Goal: Information Seeking & Learning: Learn about a topic

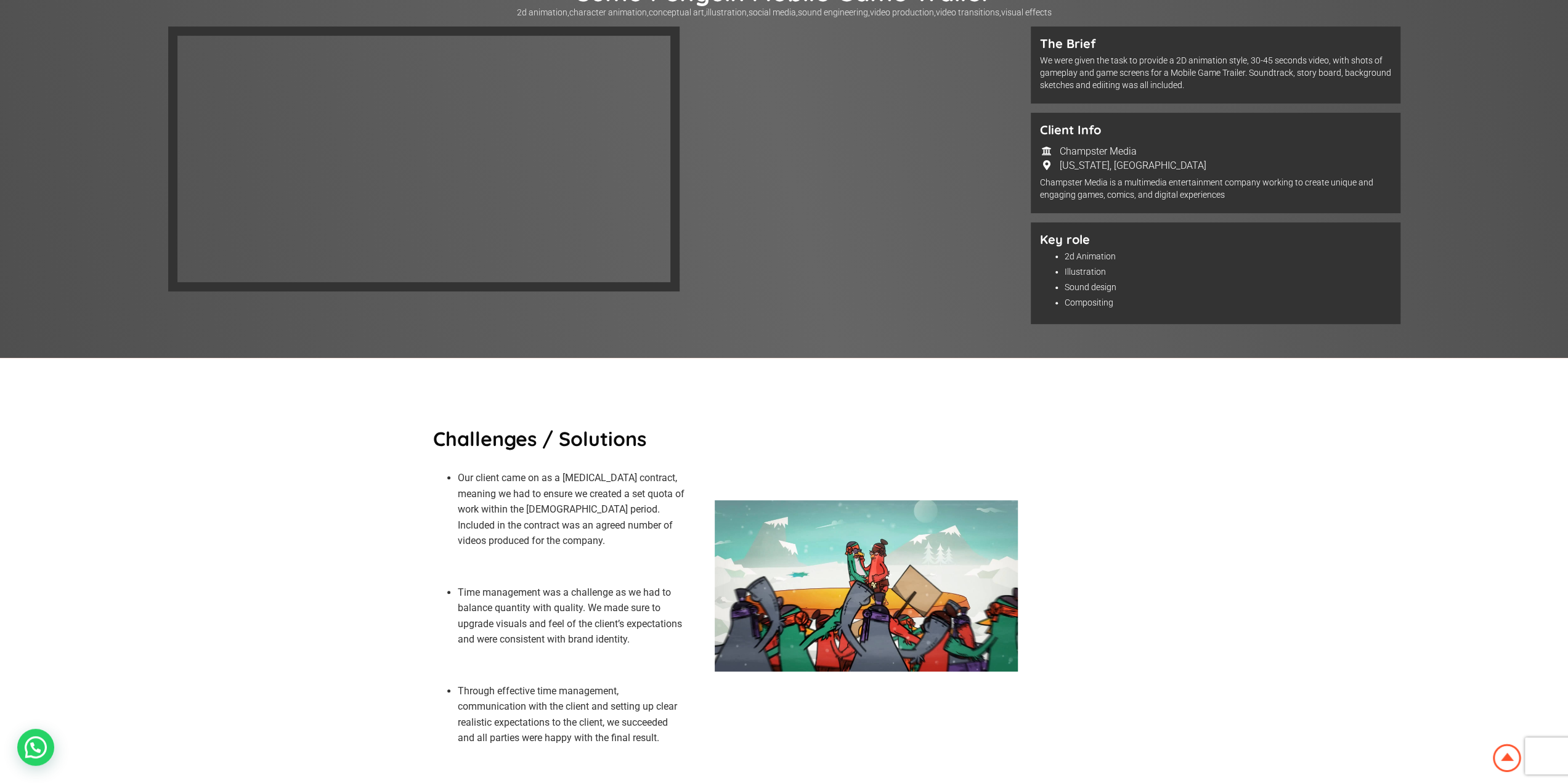
scroll to position [123, 0]
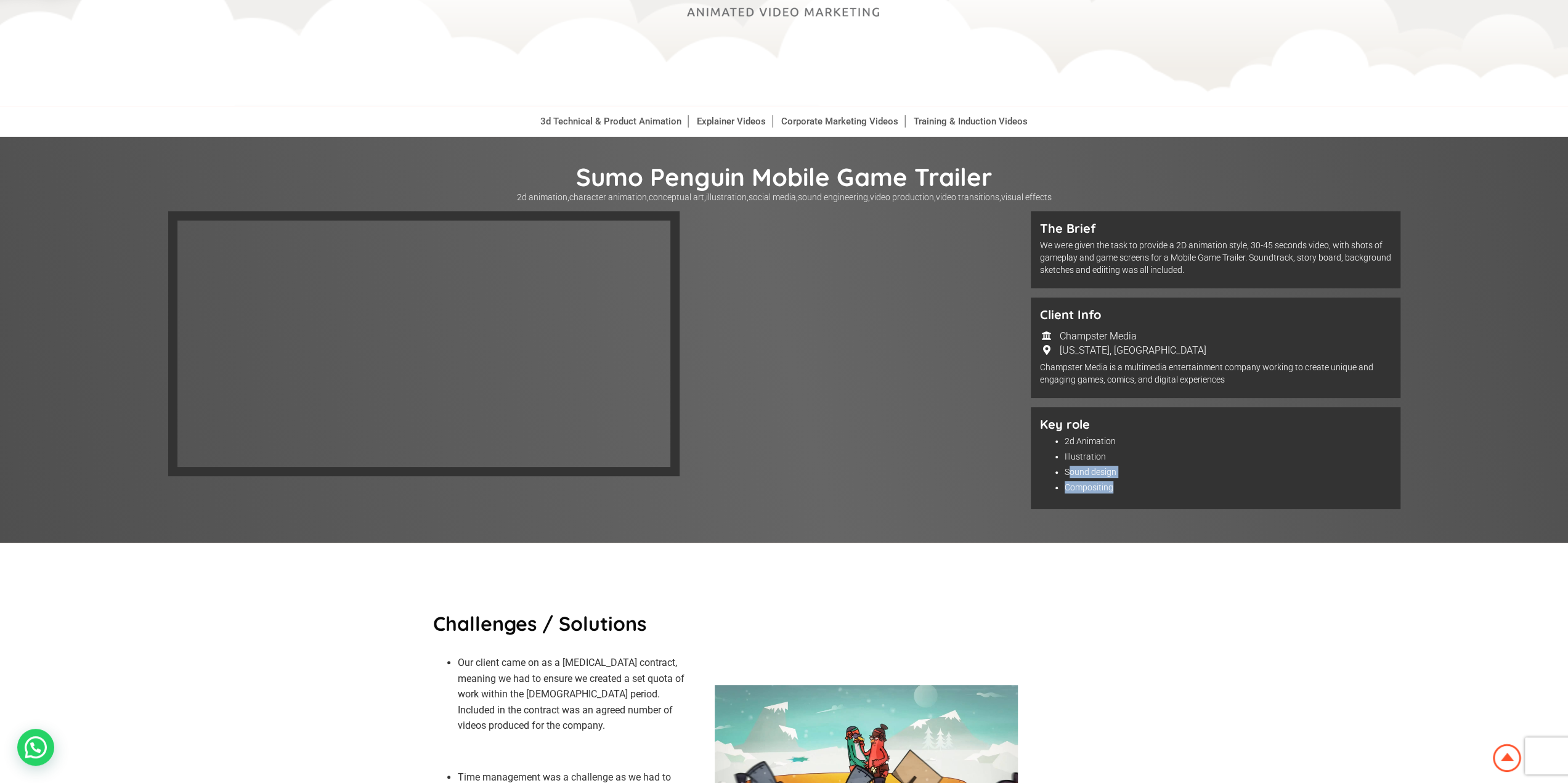
drag, startPoint x: 1146, startPoint y: 482, endPoint x: 1069, endPoint y: 459, distance: 80.4
click at [1069, 460] on ul "2d Animation Illustration Sound design Compositing" at bounding box center [1215, 464] width 351 height 59
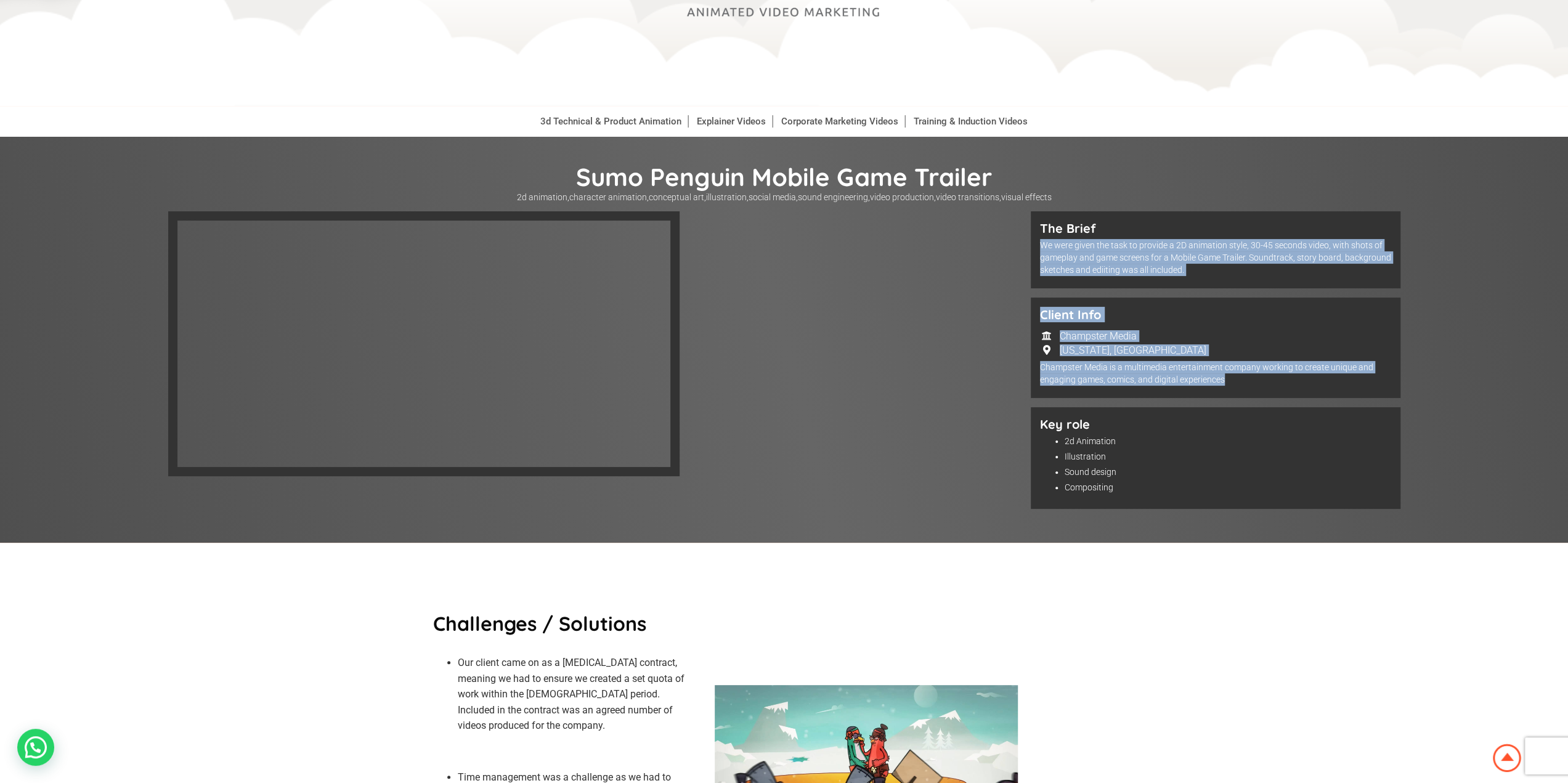
drag, startPoint x: 1034, startPoint y: 244, endPoint x: 1171, endPoint y: 334, distance: 163.9
click at [1236, 394] on div "The Brief We were given the task to provide a 2D animation style, 30-45 seconds…" at bounding box center [1216, 364] width 370 height 307
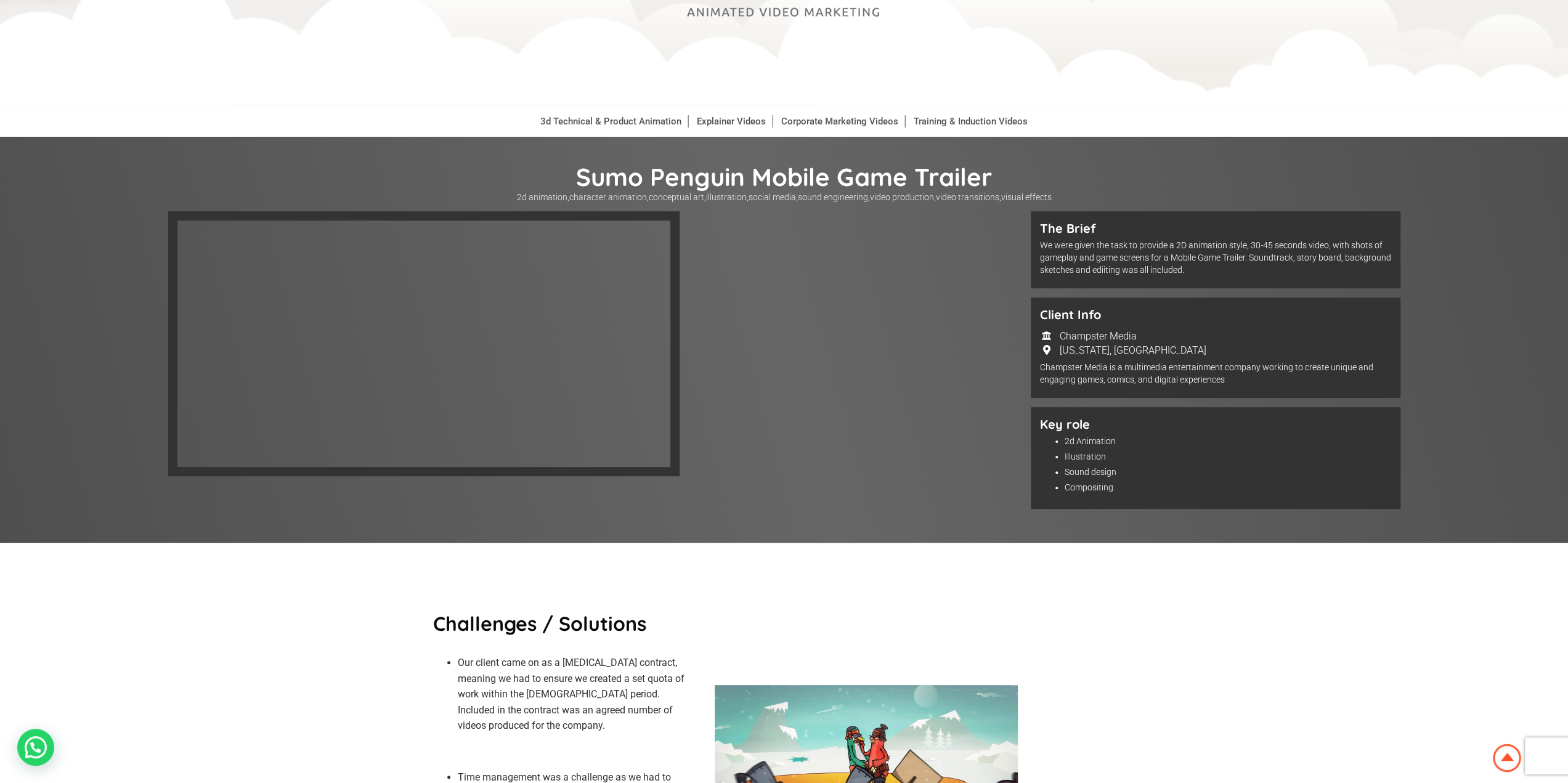
click at [1036, 226] on div "The Brief We were given the task to provide a 2D animation style, 30-45 seconds…" at bounding box center [1216, 249] width 370 height 77
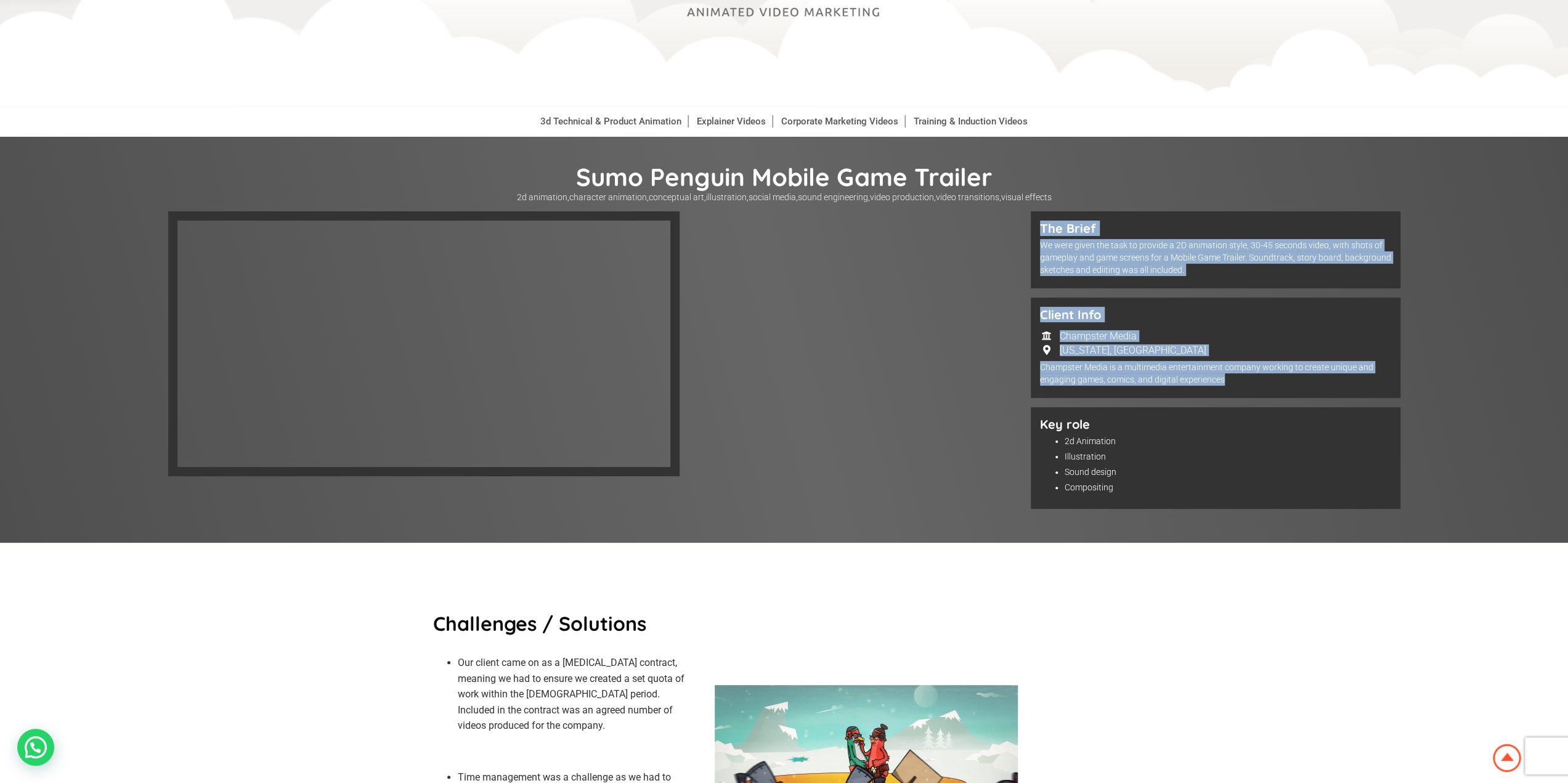
drag, startPoint x: 1036, startPoint y: 223, endPoint x: 1230, endPoint y: 383, distance: 251.5
click at [1229, 384] on div "The Brief We were given the task to provide a 2D animation style, 30-45 seconds…" at bounding box center [1216, 364] width 370 height 307
copy div "The Brief We were given the task to provide a 2D animation style, 30-45 seconds…"
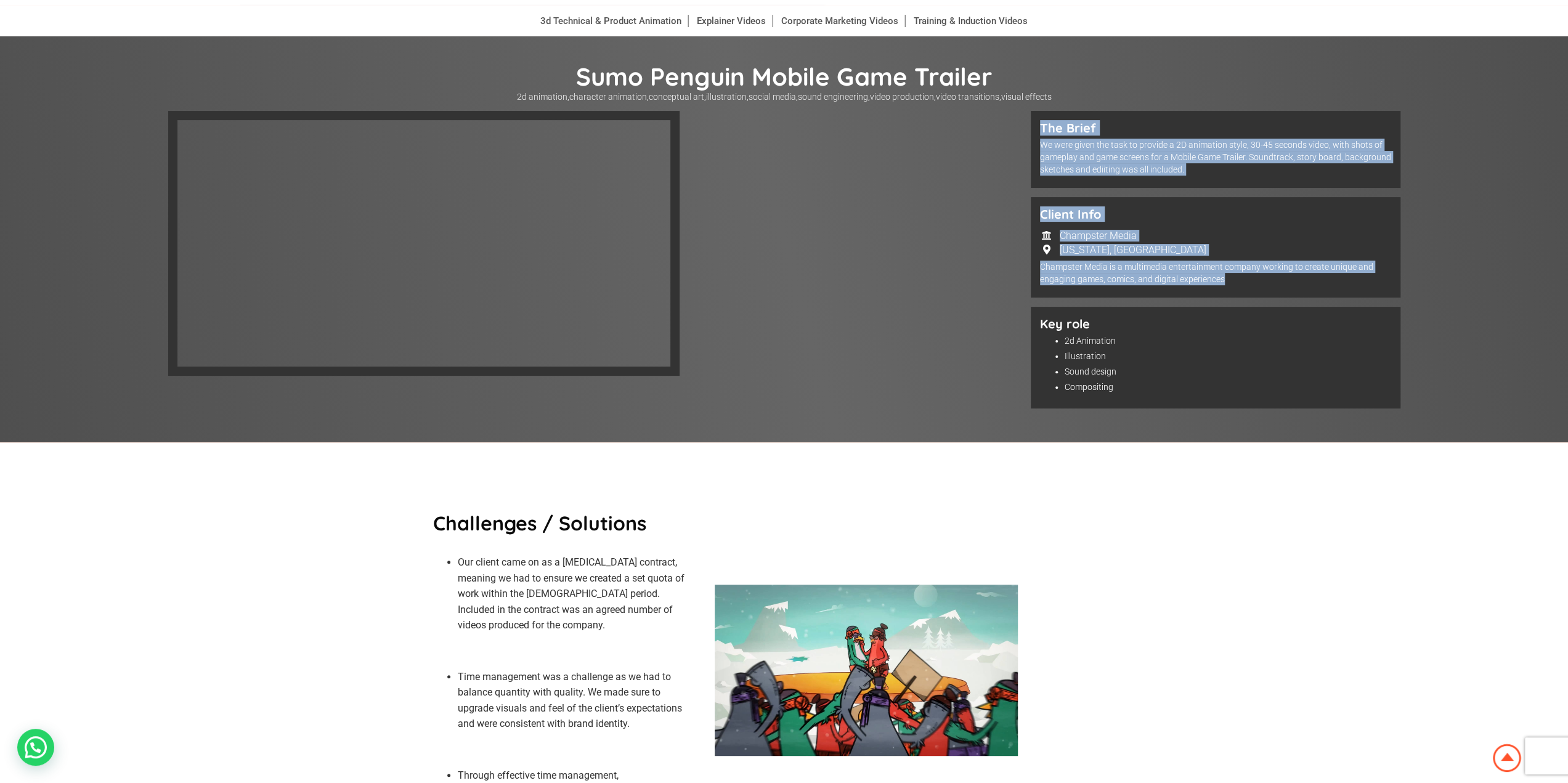
scroll to position [246, 0]
